Goal: Book appointment/travel/reservation

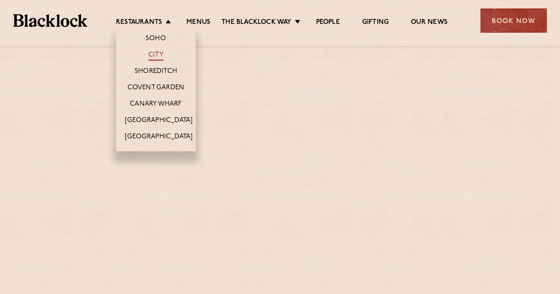
click at [157, 54] on link "City" at bounding box center [155, 56] width 15 height 10
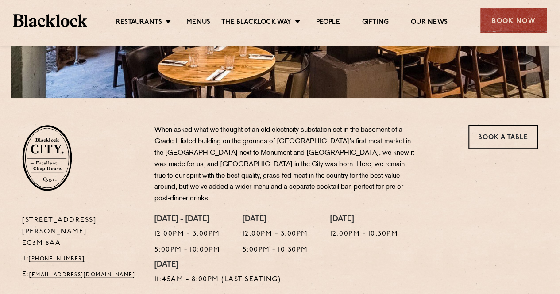
scroll to position [221, 0]
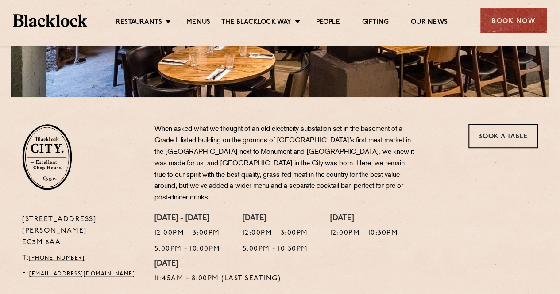
click at [501, 149] on div "Book a Table" at bounding box center [500, 169] width 88 height 90
click at [502, 136] on link "Book a Table" at bounding box center [503, 136] width 70 height 24
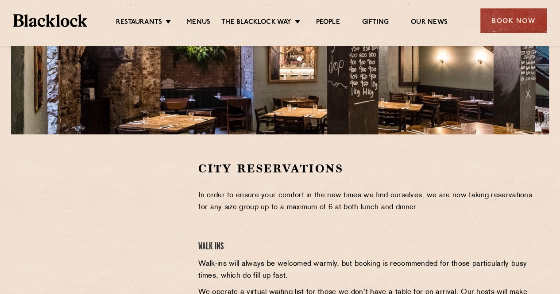
scroll to position [221, 0]
